Goal: Find specific page/section: Find specific page/section

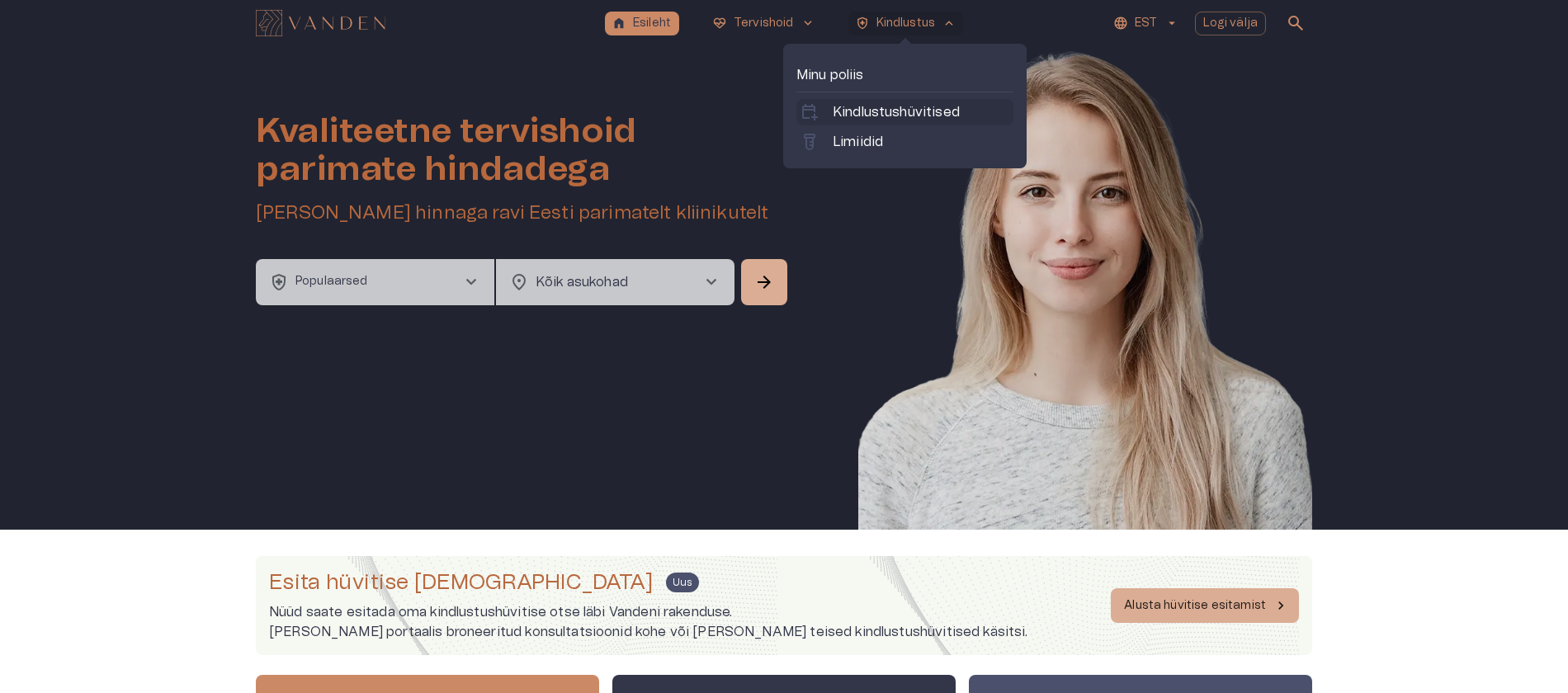
click at [899, 108] on p "Kindlustushüvitised" at bounding box center [897, 112] width 127 height 20
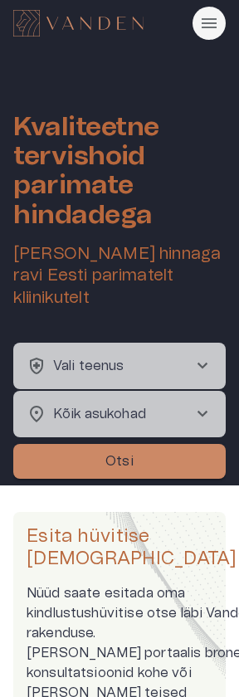
click at [224, 30] on div at bounding box center [119, 23] width 213 height 33
click at [220, 29] on button "Rippmenüü nähtavus" at bounding box center [209, 23] width 33 height 33
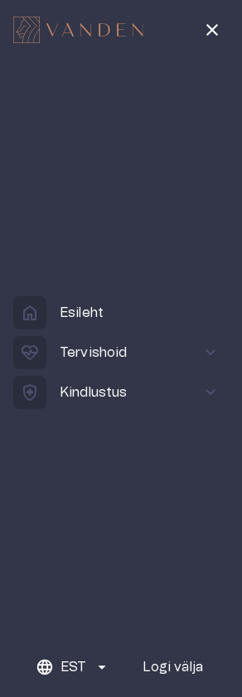
click at [89, 385] on p "Kindlustus" at bounding box center [94, 393] width 68 height 20
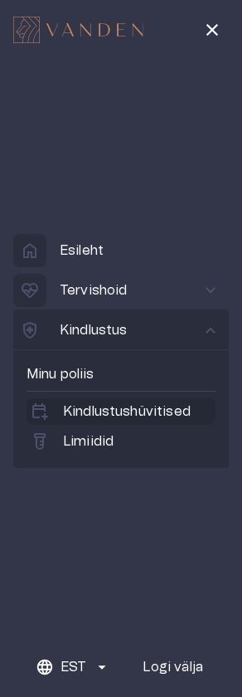
click at [101, 413] on p "Kindlustushüvitised" at bounding box center [127, 412] width 128 height 20
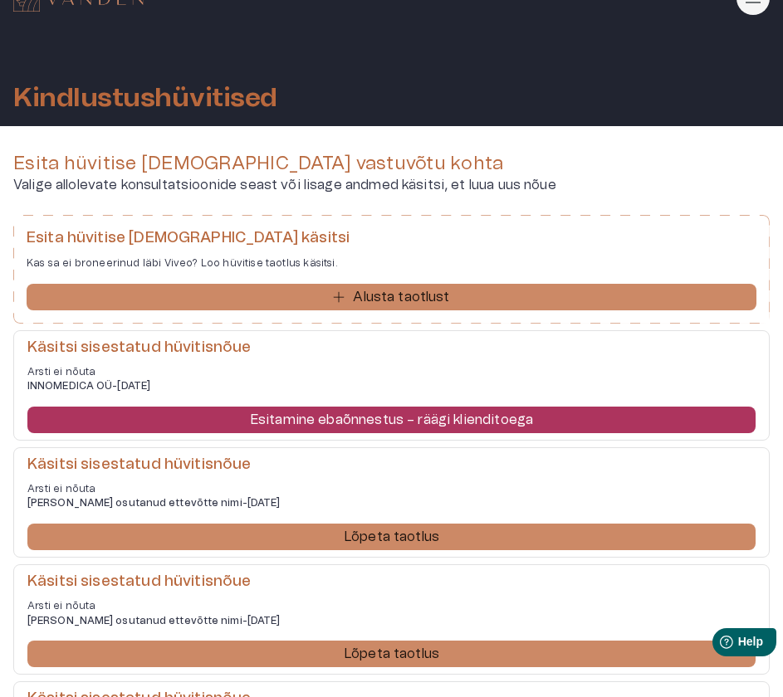
click at [286, 188] on p "Valige allolevate konsultatsioonide seast või lisage andmed käsitsi, et luua uu…" at bounding box center [391, 185] width 756 height 20
